Goal: Find specific page/section: Find specific page/section

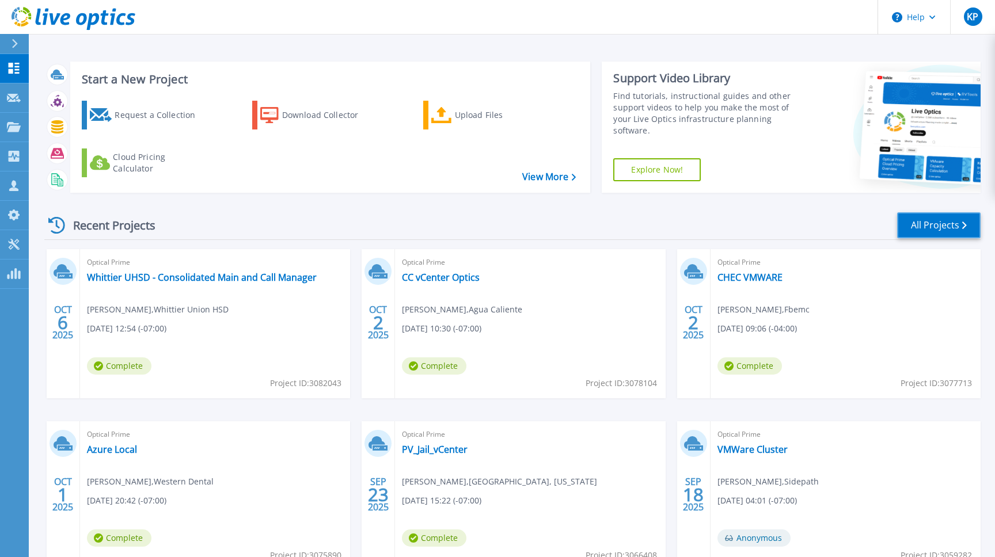
click at [935, 226] on link "All Projects" at bounding box center [938, 225] width 83 height 26
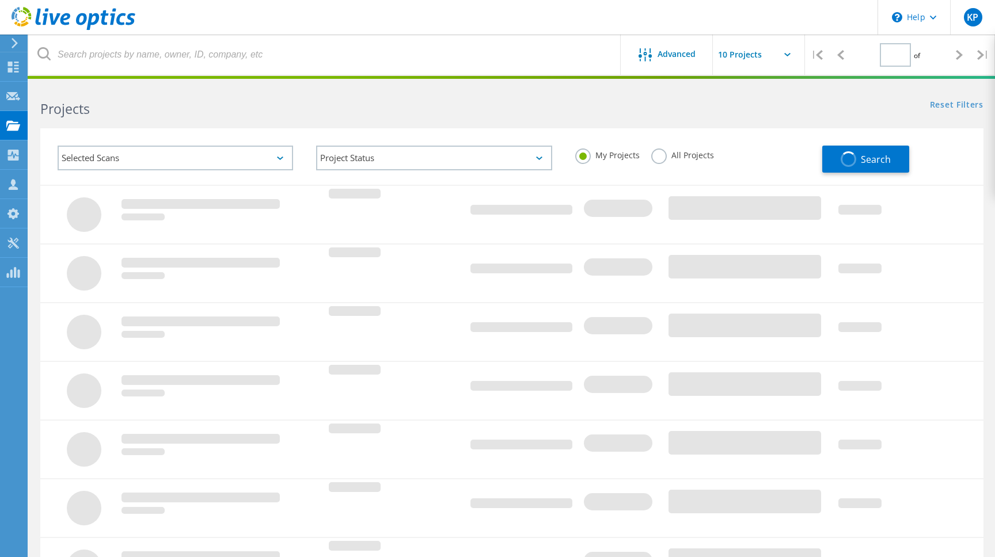
type input "1"
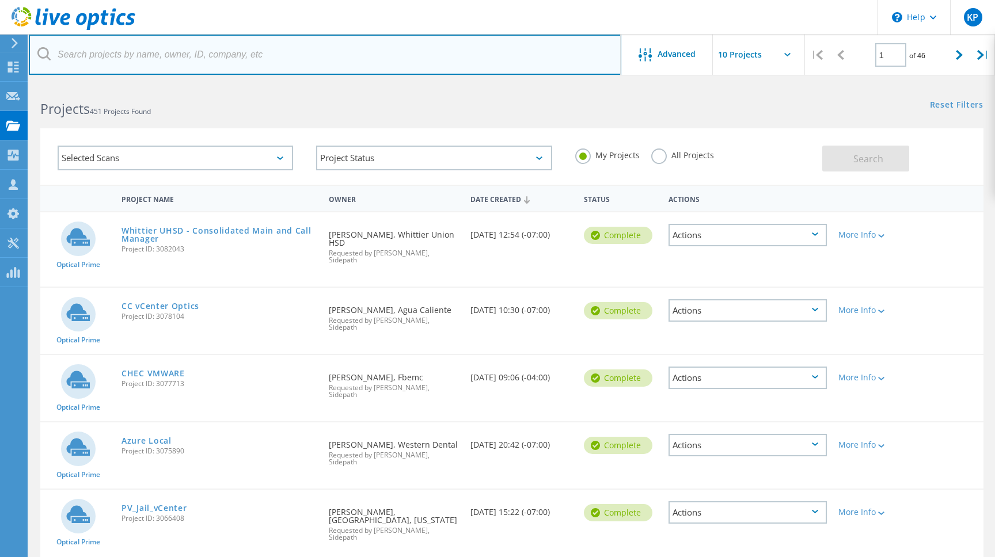
click at [163, 53] on input "text" at bounding box center [325, 55] width 592 height 40
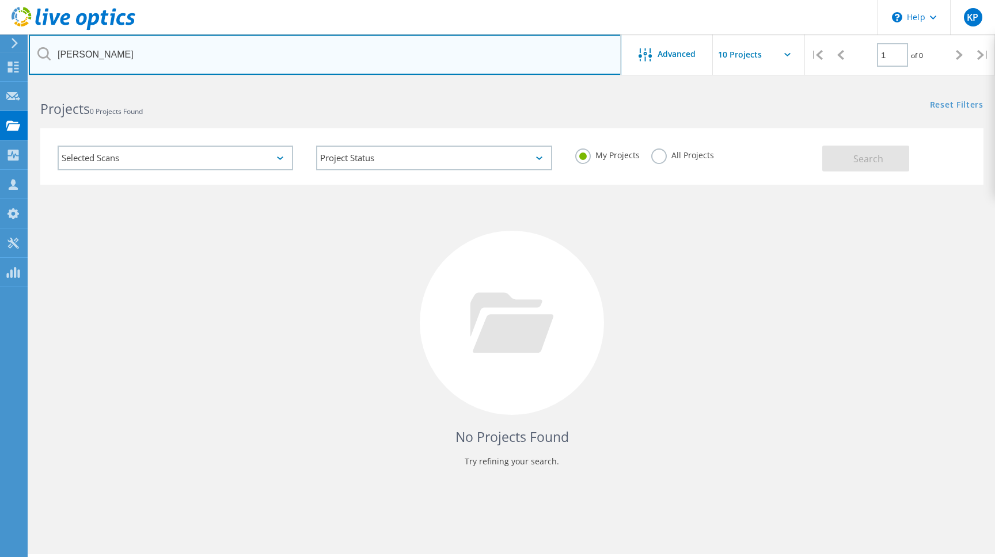
click at [0, 45] on html "\n Help Explore Helpful Articles Contact Support KP Partner Team Member Krunal …" at bounding box center [497, 294] width 995 height 589
type input "wng"
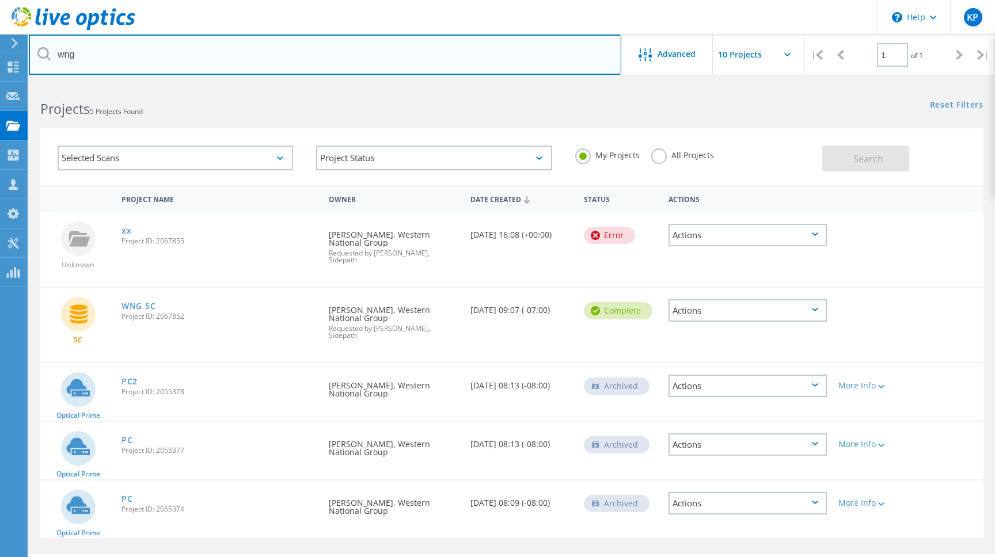
scroll to position [32, 0]
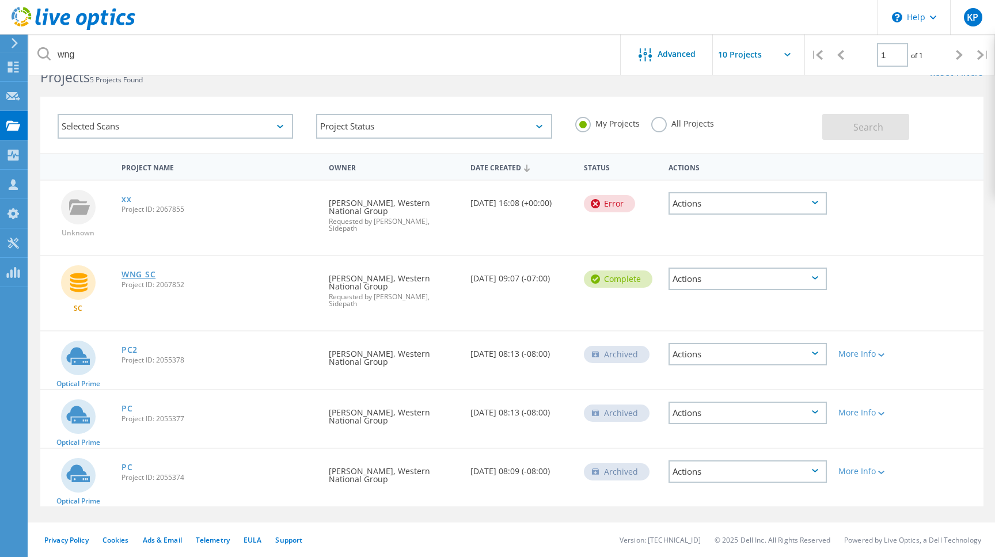
click at [144, 271] on link "WNG SC" at bounding box center [138, 275] width 34 height 8
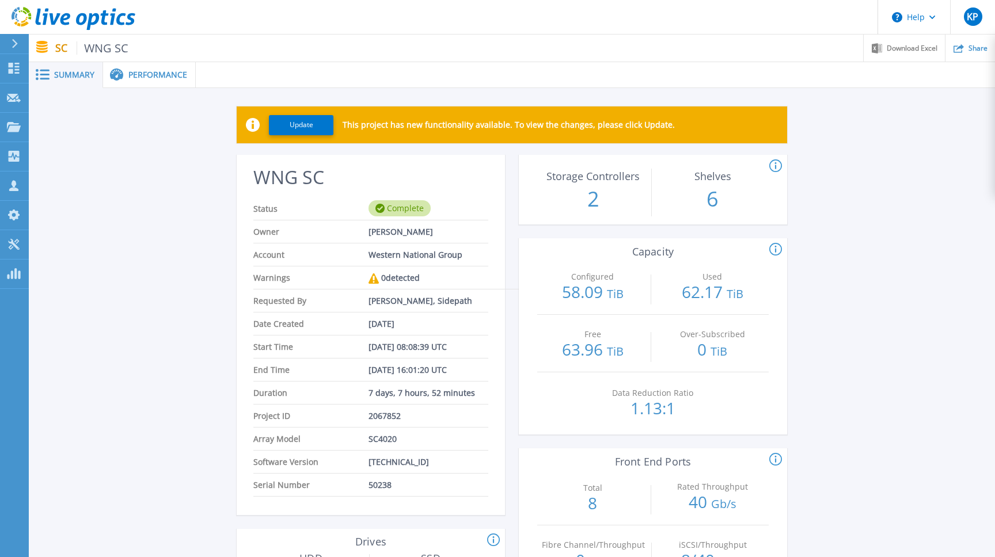
click at [136, 75] on span "Performance" at bounding box center [157, 75] width 59 height 8
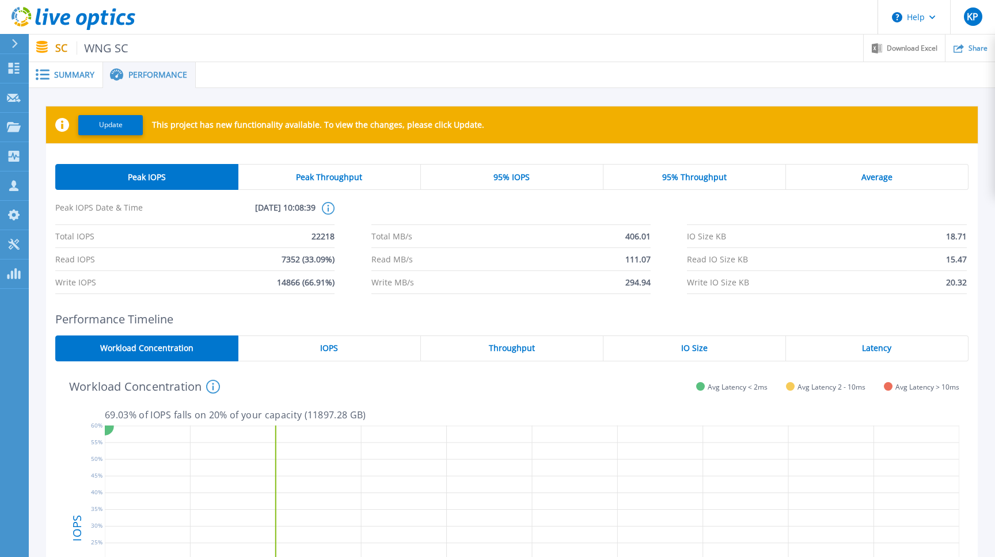
click at [75, 73] on span "Summary" at bounding box center [74, 75] width 40 height 8
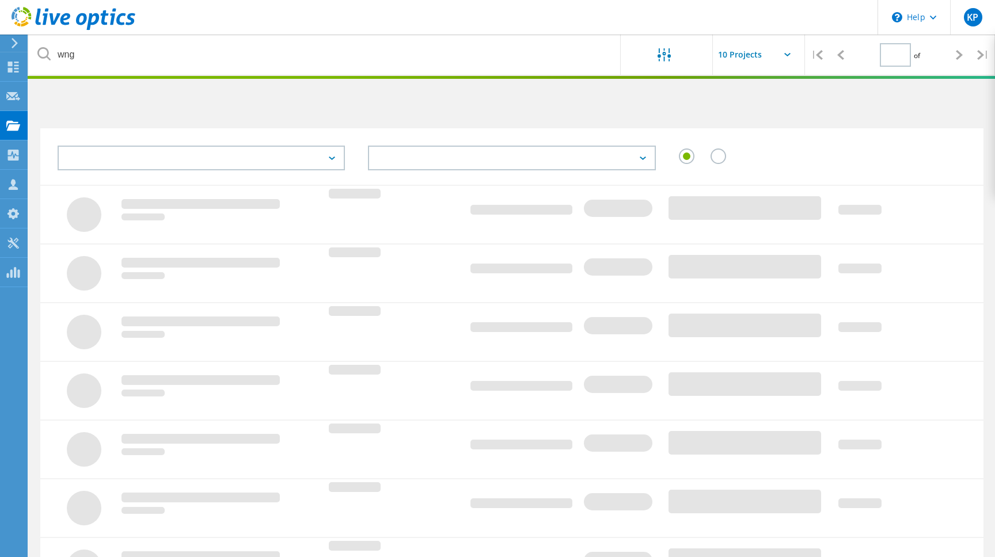
scroll to position [32, 0]
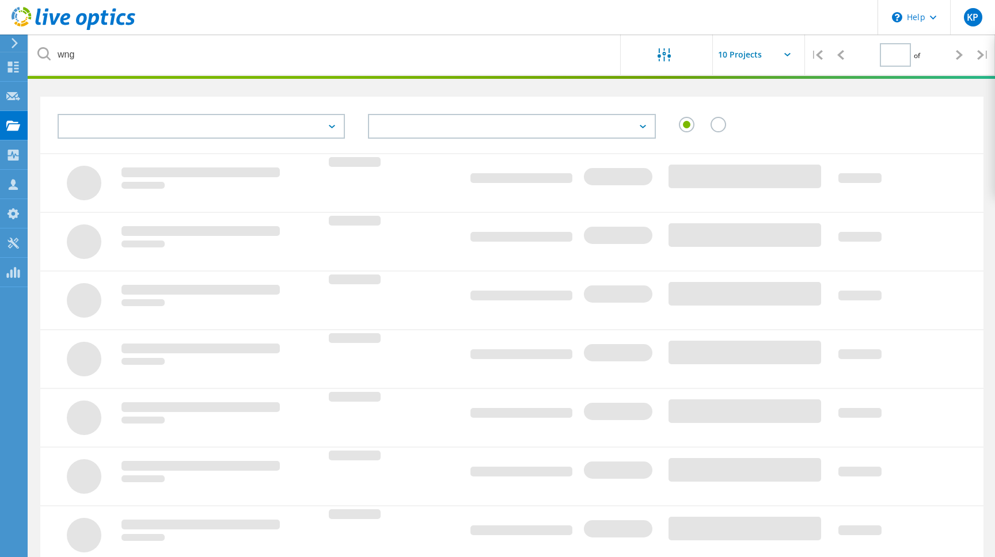
type input "1"
